Goal: Task Accomplishment & Management: Manage account settings

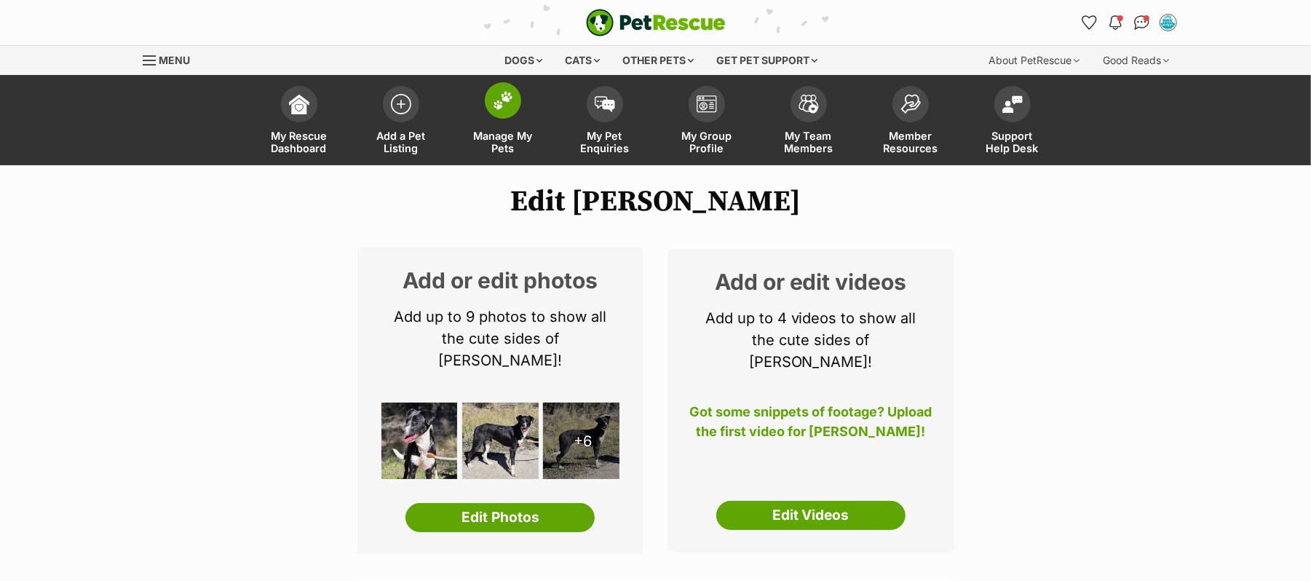
click at [493, 110] on img at bounding box center [503, 100] width 20 height 19
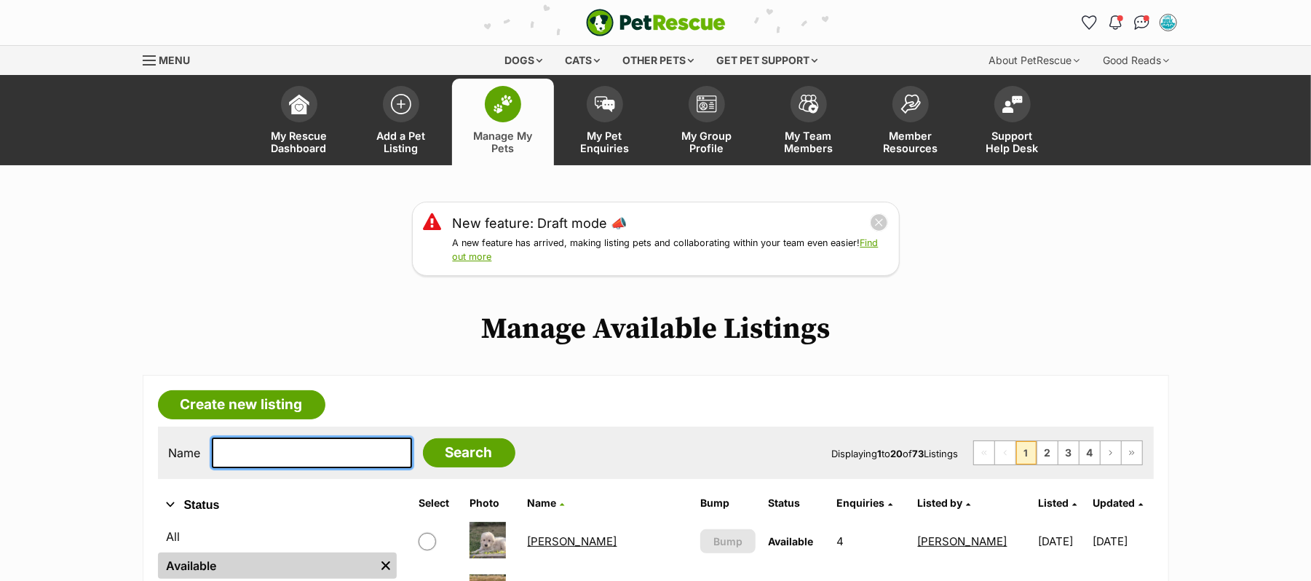
click at [295, 468] on input "text" at bounding box center [312, 452] width 200 height 31
type input "[PERSON_NAME]"
click at [423, 438] on input "Search" at bounding box center [469, 452] width 92 height 29
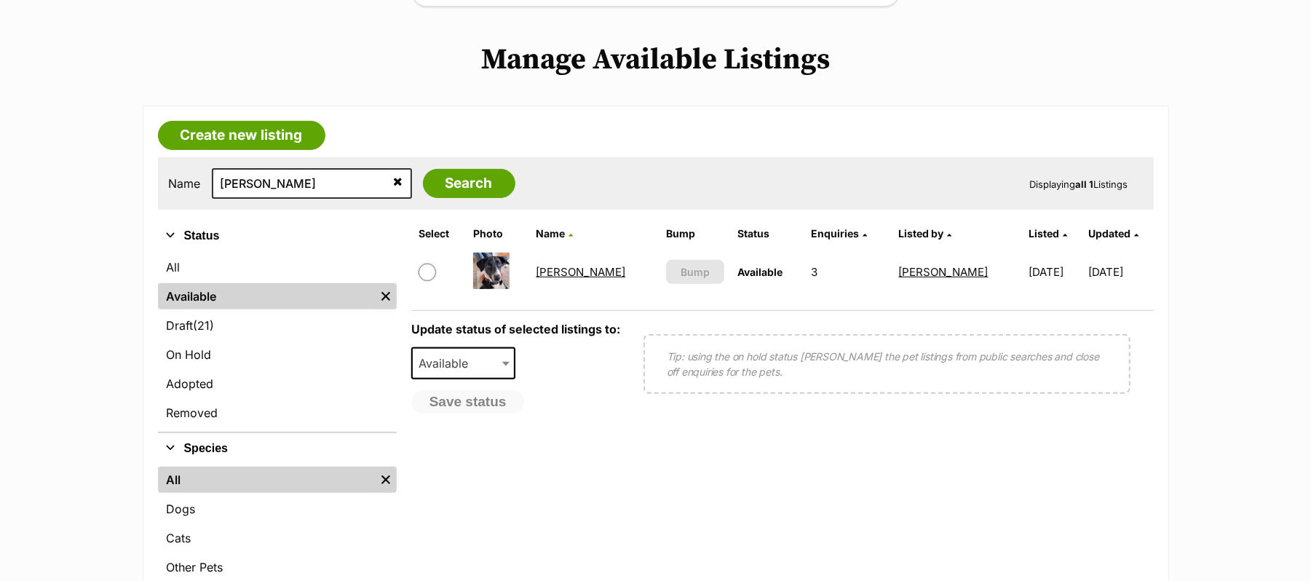
scroll to position [291, 0]
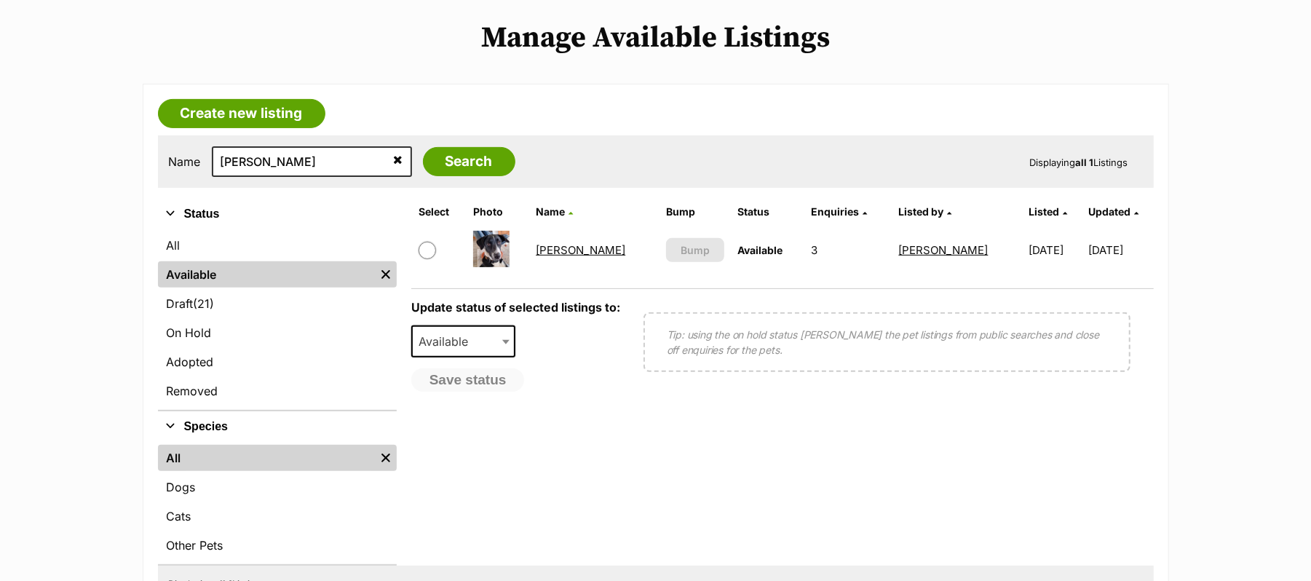
click at [557, 257] on link "[PERSON_NAME]" at bounding box center [581, 250] width 90 height 14
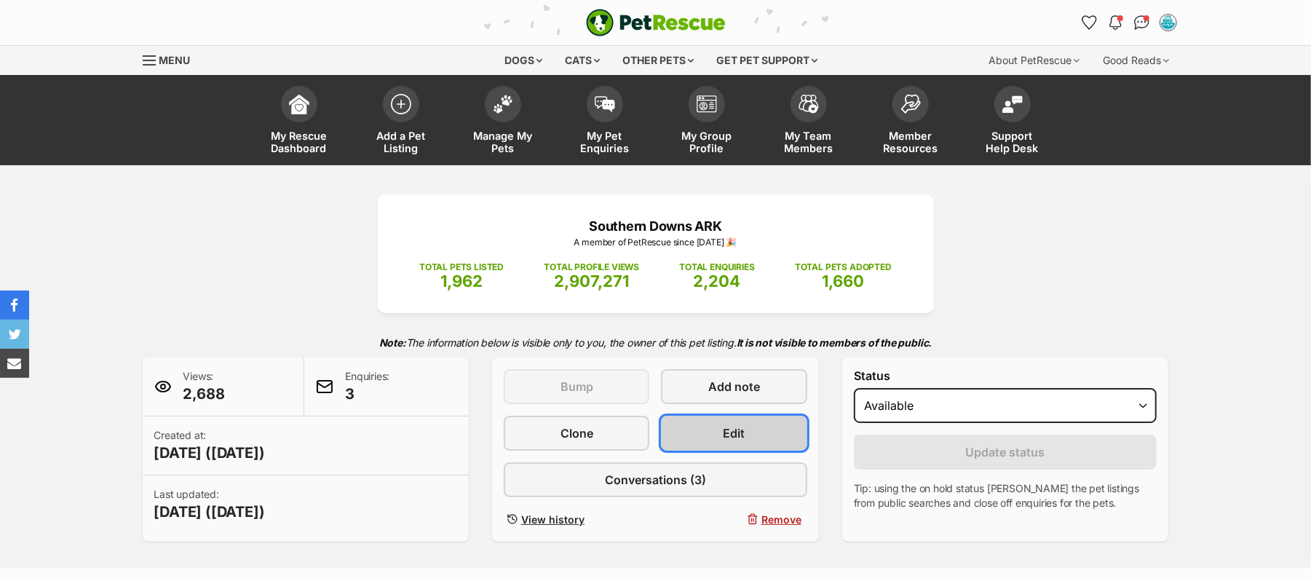
click at [743, 442] on span "Edit" at bounding box center [735, 432] width 22 height 17
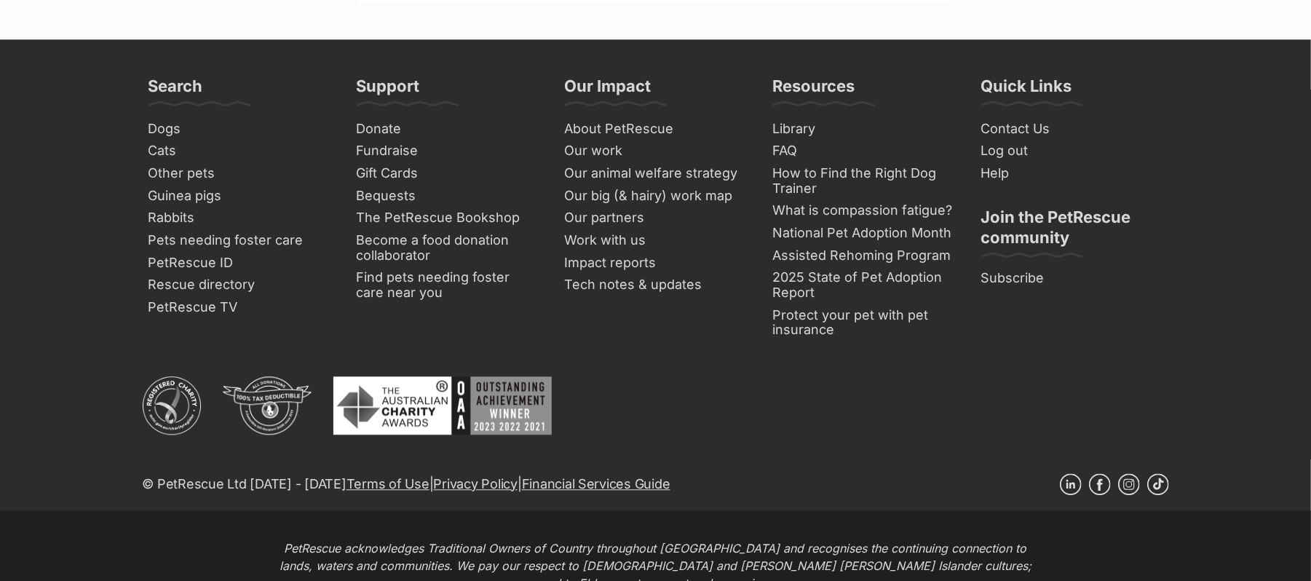
scroll to position [6406, 0]
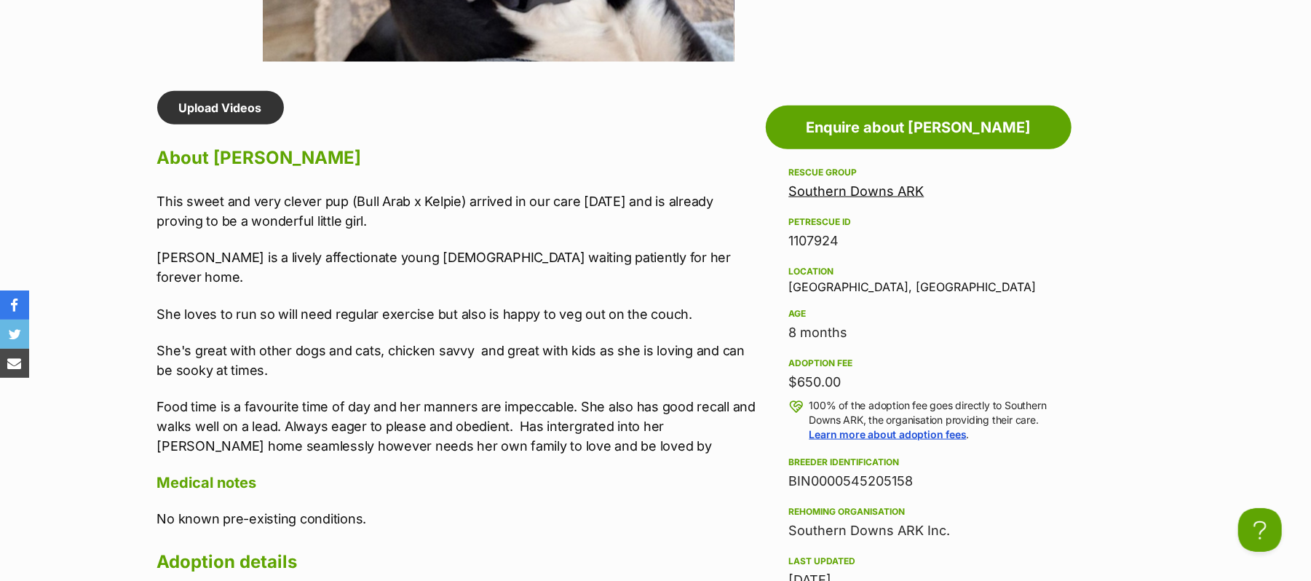
scroll to position [1262, 0]
